Goal: Answer question/provide support: Answer question/provide support

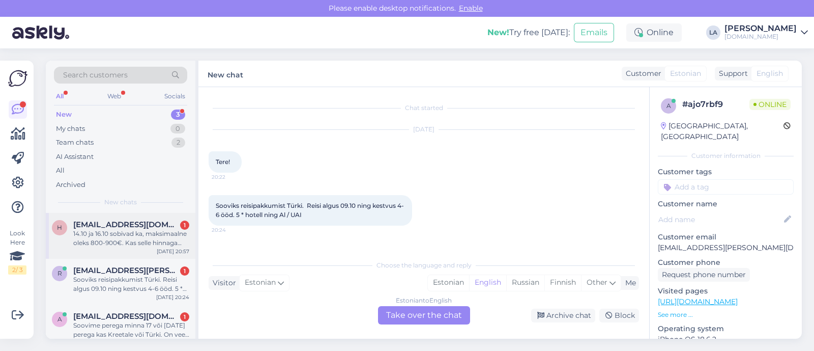
click at [89, 244] on div "14.10 ja 16.10 sobivad ka, maksimaalne oleks 800-900€. Kas selle hinnaga saaks …" at bounding box center [131, 238] width 116 height 18
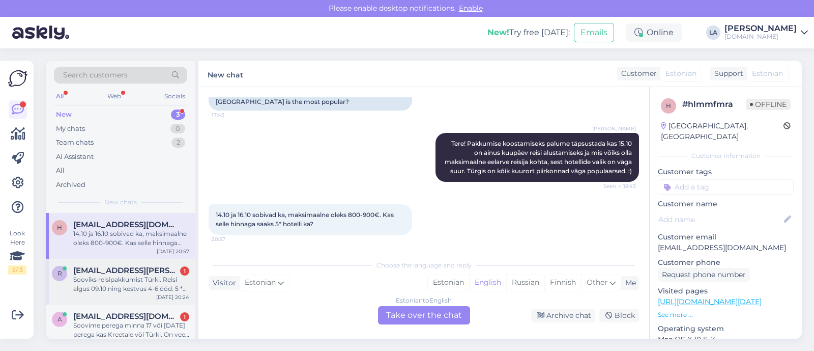
scroll to position [11, 0]
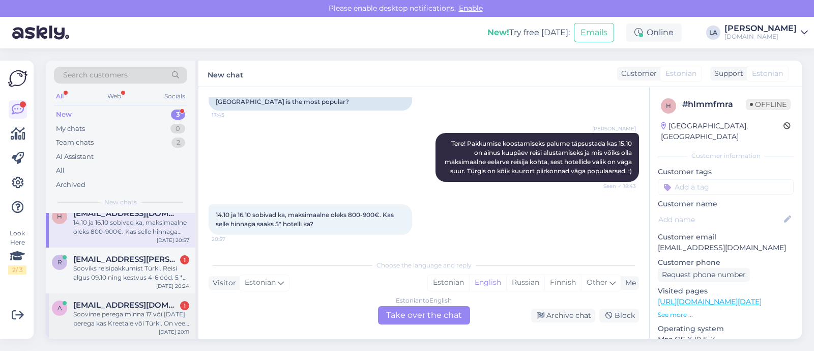
click at [97, 306] on span "annikisa1@gmail.com" at bounding box center [126, 304] width 106 height 9
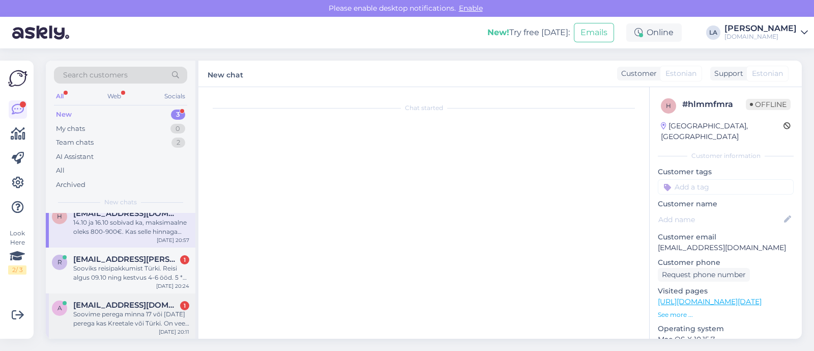
scroll to position [18, 0]
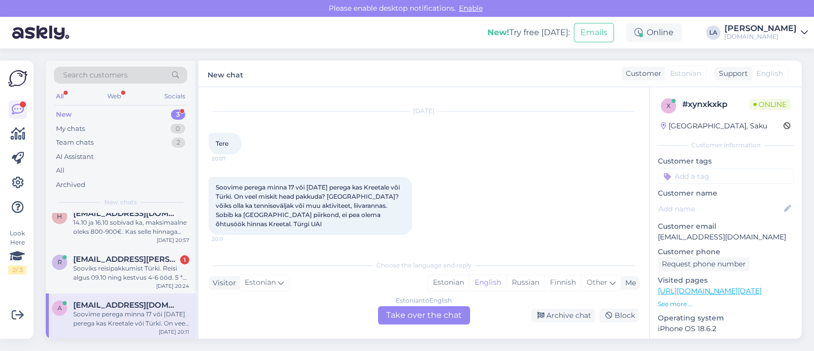
click at [427, 309] on div "Estonian to English Take over the chat" at bounding box center [424, 315] width 92 height 18
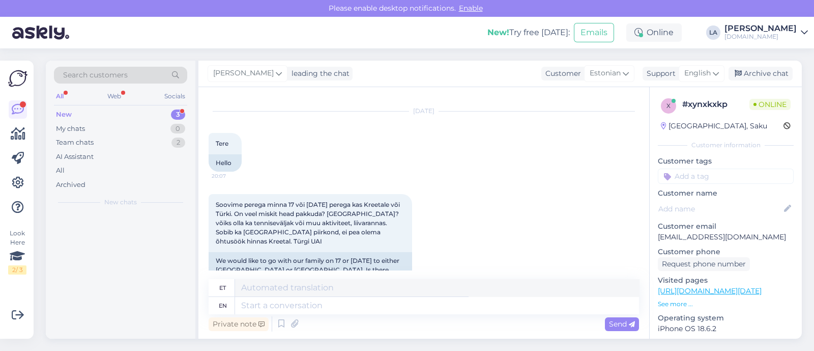
scroll to position [0, 0]
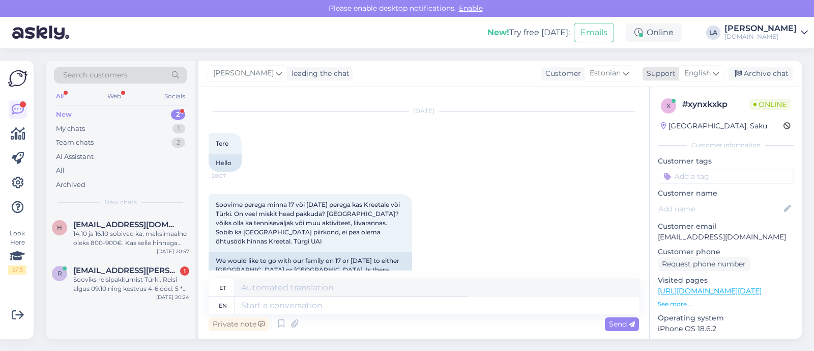
click at [705, 73] on span "English" at bounding box center [697, 73] width 26 height 11
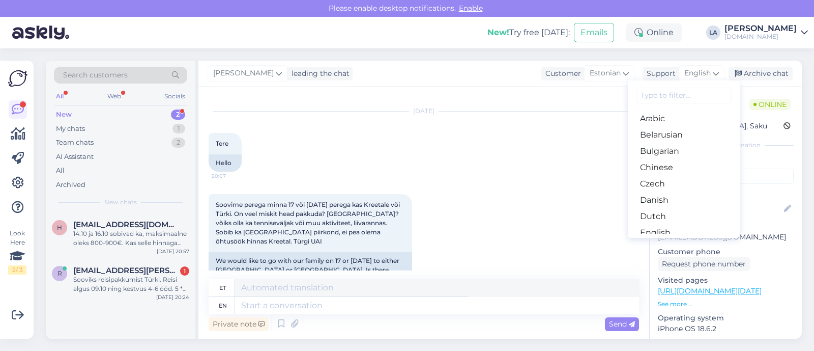
click at [658, 241] on link "Estonian" at bounding box center [684, 249] width 112 height 16
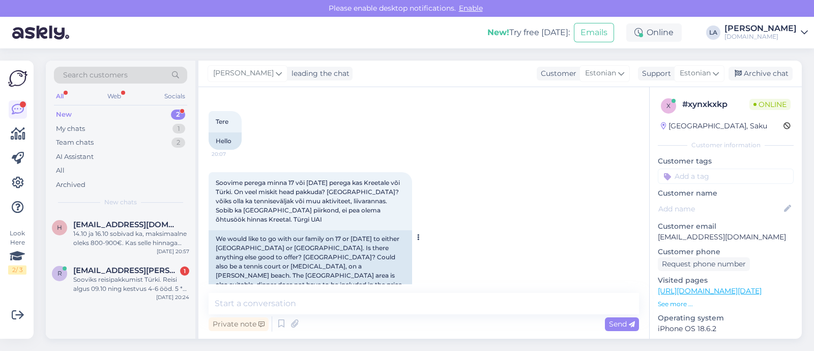
scroll to position [51, 0]
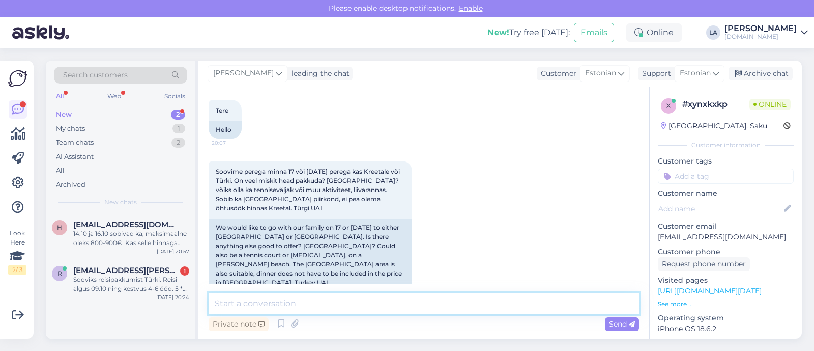
click at [338, 305] on textarea at bounding box center [424, 303] width 431 height 21
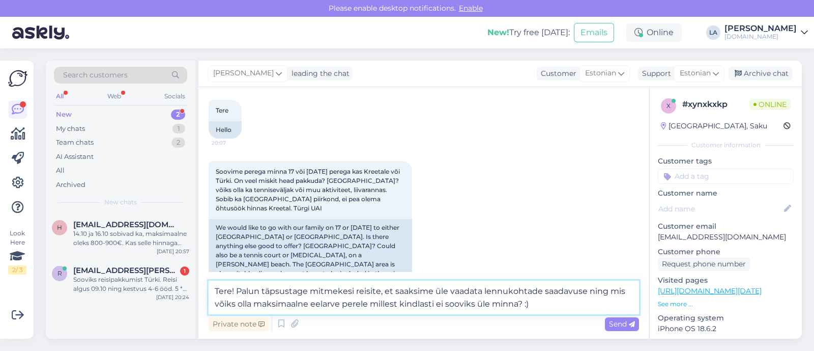
click at [379, 293] on textarea "Tere! Palun täpsustage mitmekesi reisite, et saaksime üle vaadata lennukohtade …" at bounding box center [424, 297] width 431 height 34
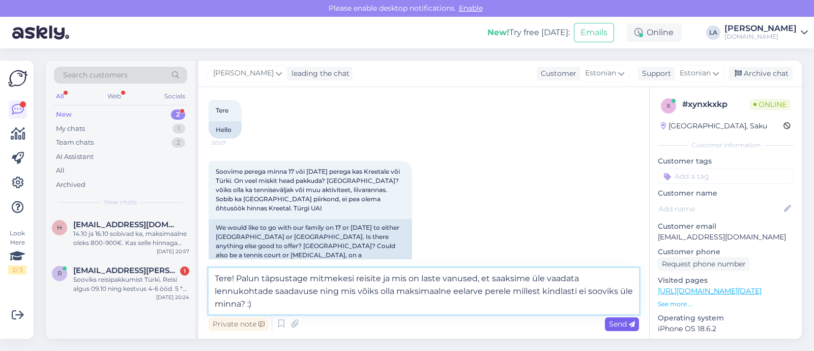
type textarea "Tere! Palun täpsustage mitmekesi reisite ja mis on laste vanused, et saaksime ü…"
click at [626, 325] on span "Send" at bounding box center [622, 323] width 26 height 9
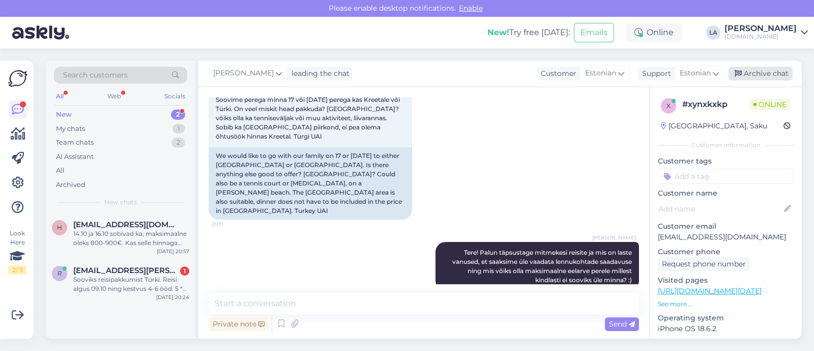
click at [781, 77] on div "Archive chat" at bounding box center [761, 74] width 64 height 14
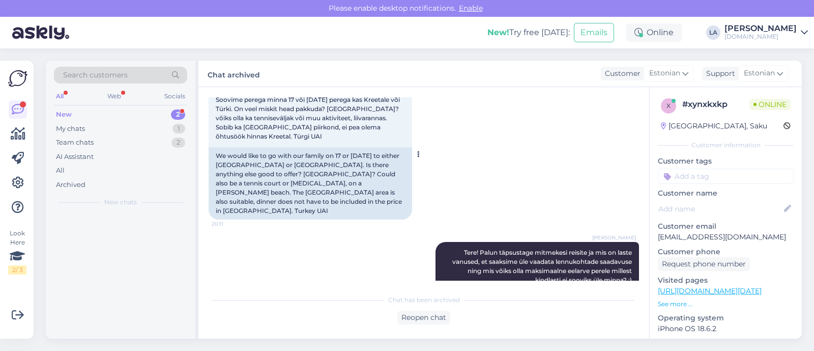
scroll to position [127, 0]
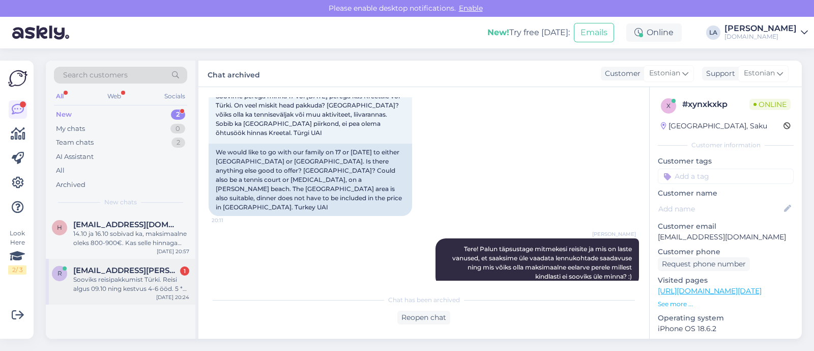
click at [98, 292] on div "Sooviks reisipakkumist Türki. Reisi algus 09.10 ning kestvus 4-6 ööd. 5 * hotel…" at bounding box center [131, 284] width 116 height 18
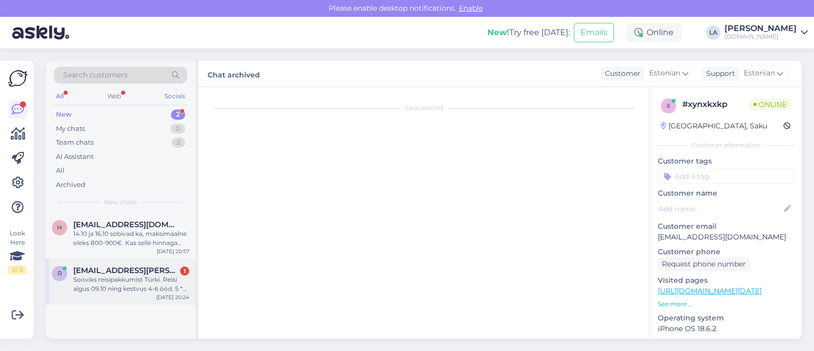
scroll to position [0, 0]
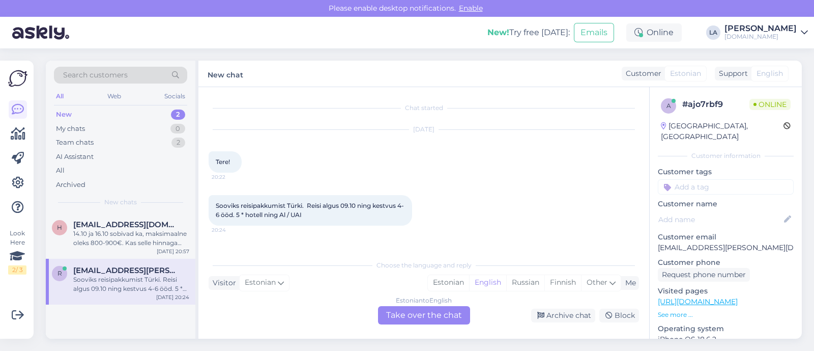
click at [407, 314] on div "Estonian to English Take over the chat" at bounding box center [424, 315] width 92 height 18
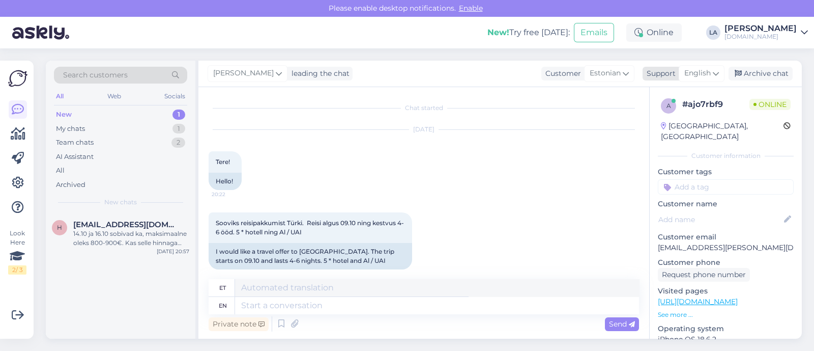
click at [695, 76] on span "English" at bounding box center [697, 73] width 26 height 11
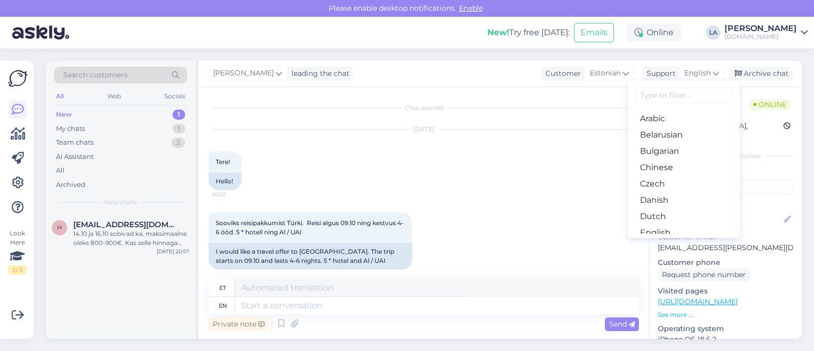
click at [651, 241] on link "Estonian" at bounding box center [684, 249] width 112 height 16
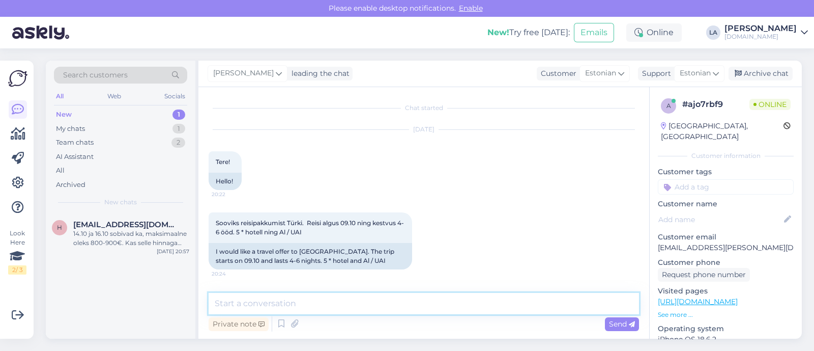
click at [458, 305] on textarea at bounding box center [424, 303] width 431 height 21
type textarea "Tere! Palun täpsustage mitmekesi reisite? :)"
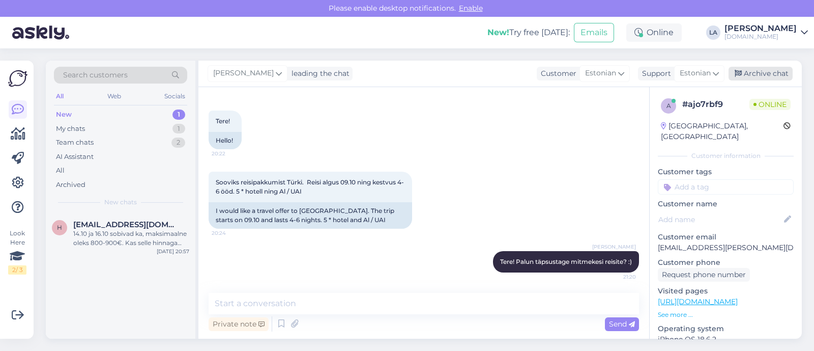
click at [745, 70] on div "Archive chat" at bounding box center [761, 74] width 64 height 14
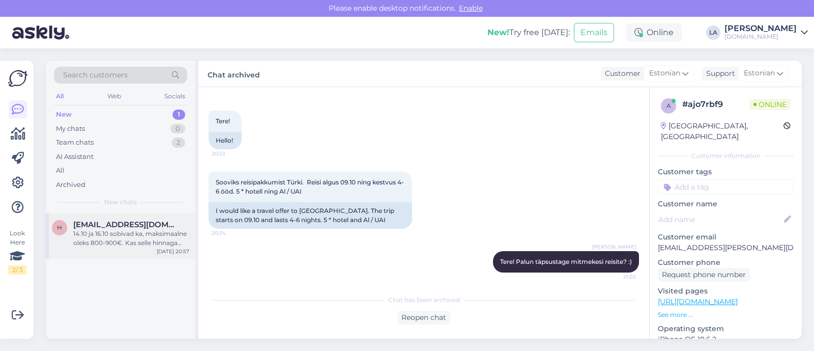
click at [142, 249] on div "h hannaloore16@gmail.com 14.10 ja 16.10 sobivad ka, maksimaalne oleks 800-900€.…" at bounding box center [121, 236] width 150 height 46
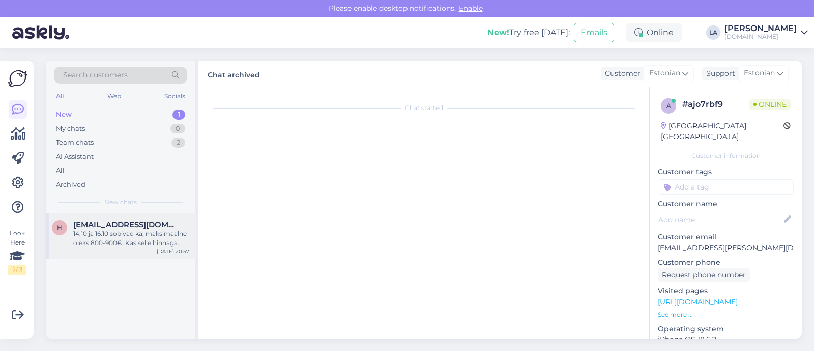
scroll to position [195, 0]
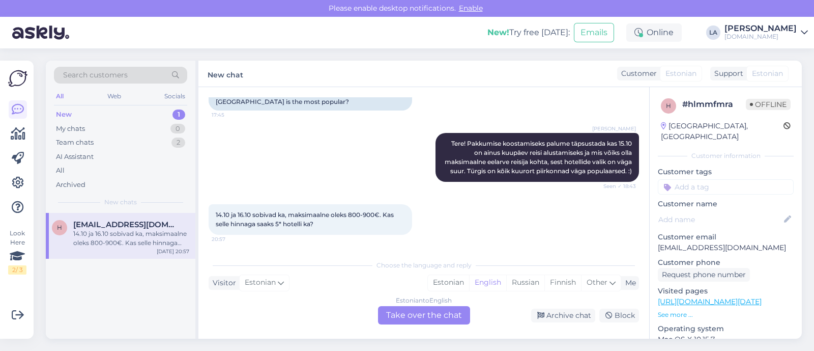
click at [431, 312] on div "Estonian to English Take over the chat" at bounding box center [424, 315] width 92 height 18
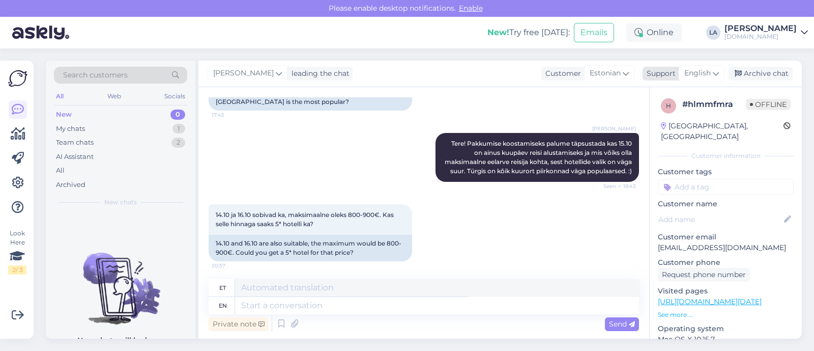
click at [691, 69] on span "English" at bounding box center [697, 73] width 26 height 11
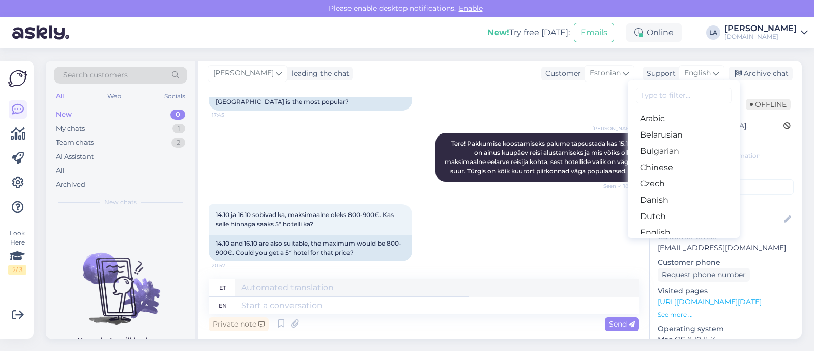
click at [662, 241] on link "Estonian" at bounding box center [684, 249] width 112 height 16
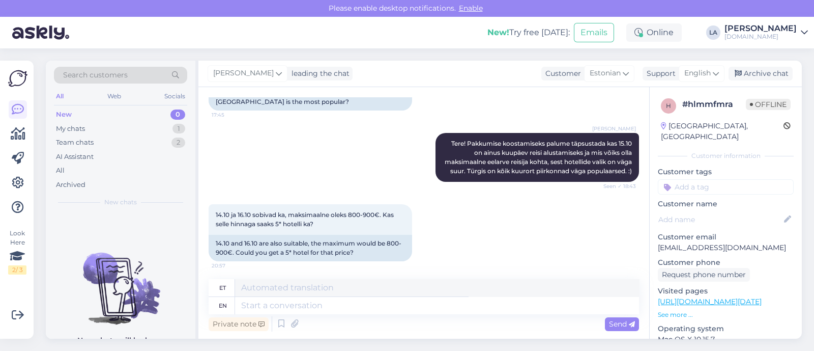
scroll to position [184, 0]
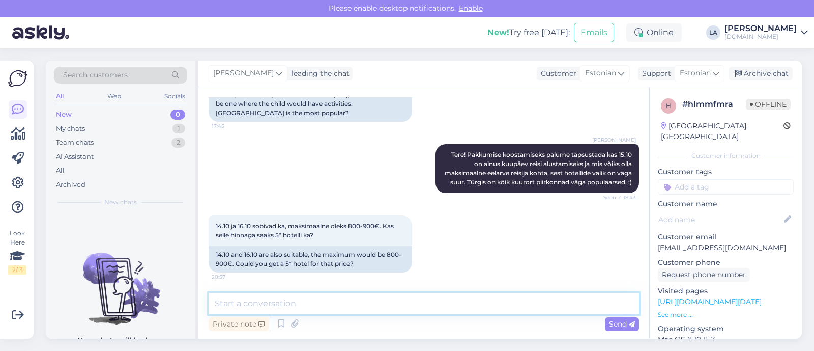
click at [302, 303] on textarea at bounding box center [424, 303] width 431 height 21
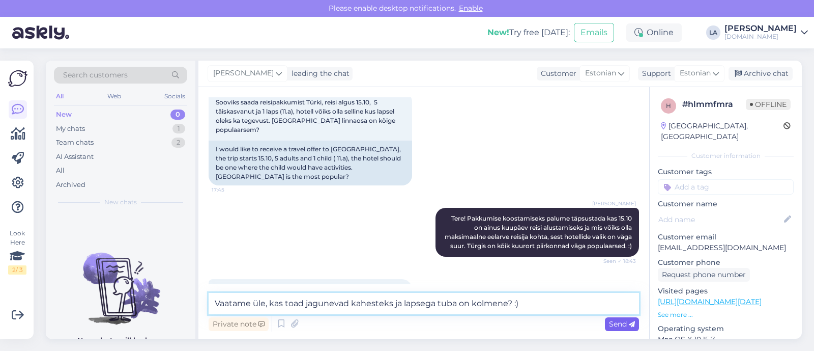
type textarea "Vaatame üle, kas toad jagunevad kahesteks ja lapsega tuba on kolmene? :)"
click at [614, 321] on span "Send" at bounding box center [622, 323] width 26 height 9
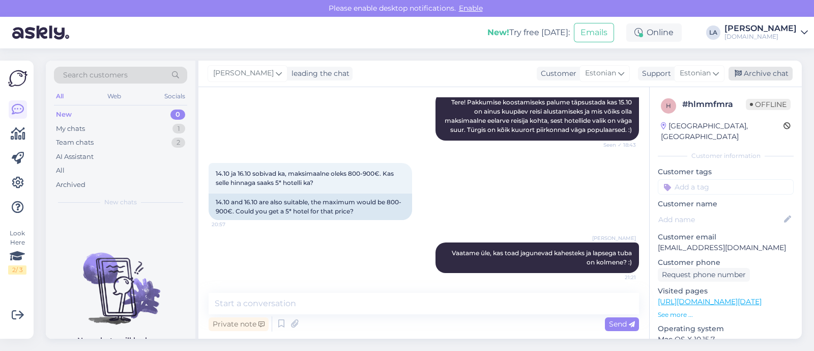
click at [762, 72] on div "Archive chat" at bounding box center [761, 74] width 64 height 14
